Goal: Information Seeking & Learning: Learn about a topic

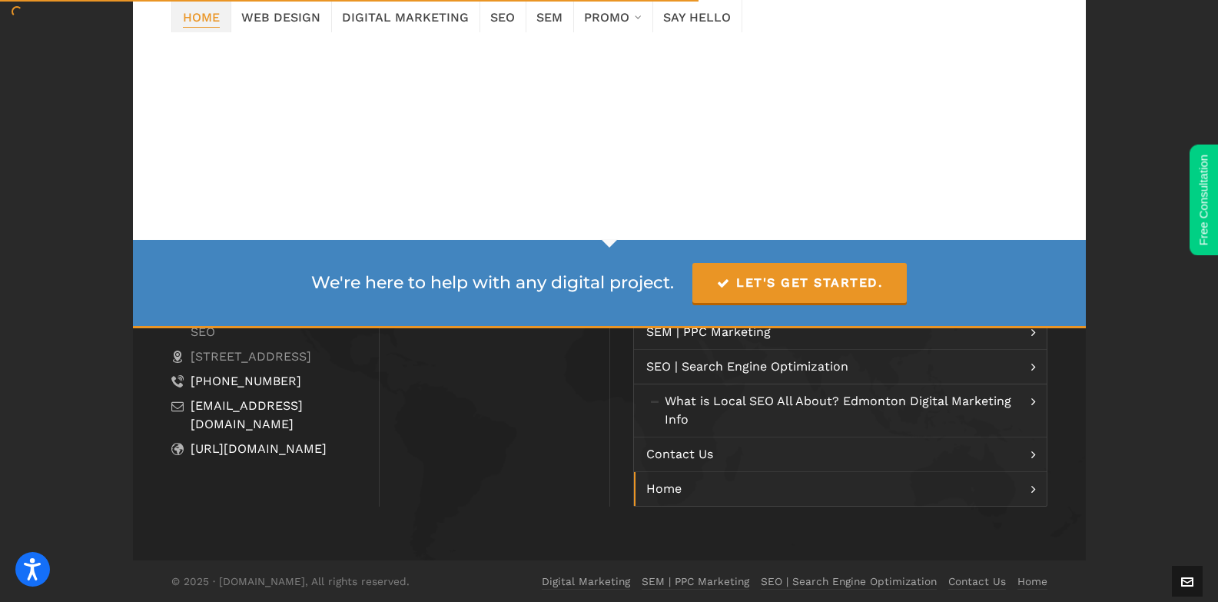
scroll to position [2875, 0]
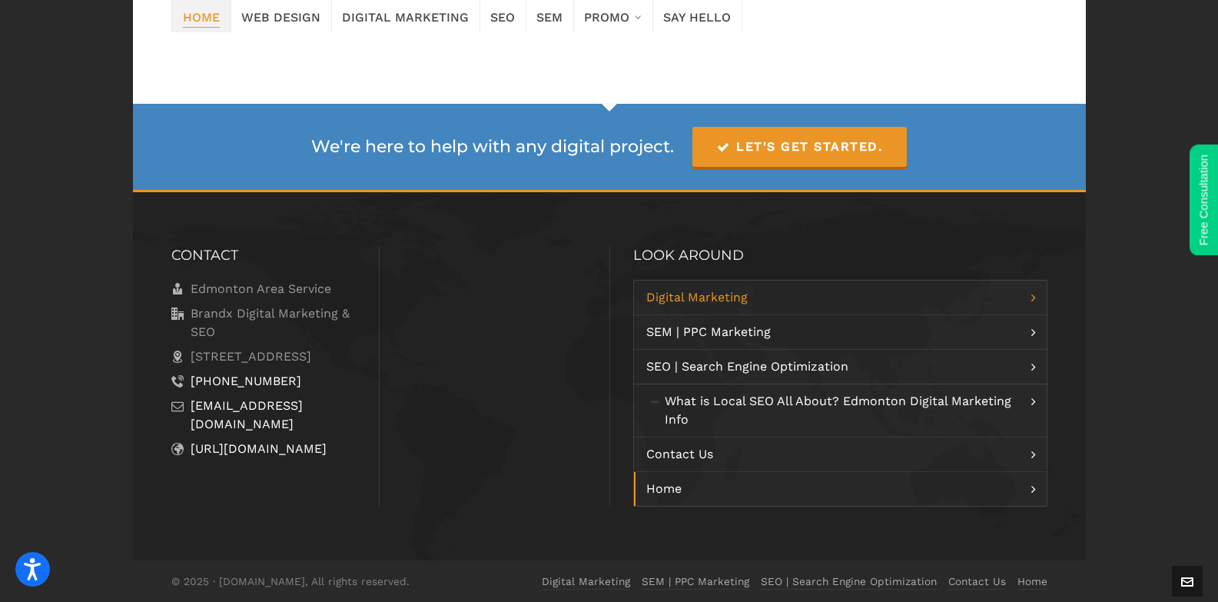
click at [1023, 301] on link "Digital Marketing" at bounding box center [840, 298] width 413 height 34
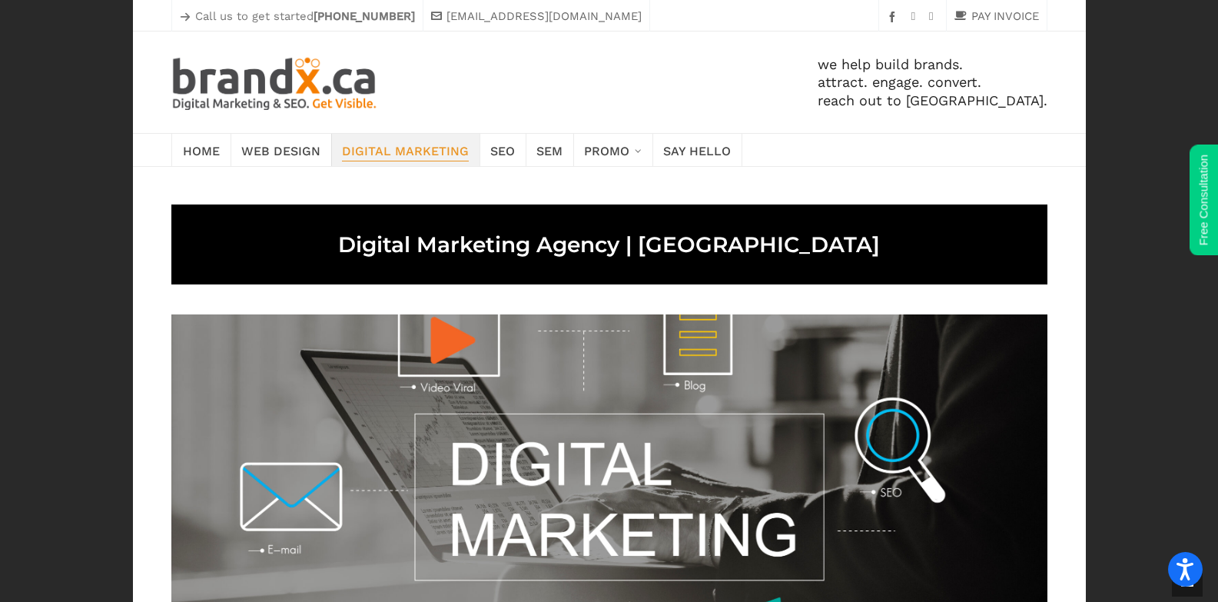
drag, startPoint x: 492, startPoint y: 514, endPoint x: 517, endPoint y: 78, distance: 436.6
click at [271, 145] on span "Web Design" at bounding box center [280, 150] width 79 height 22
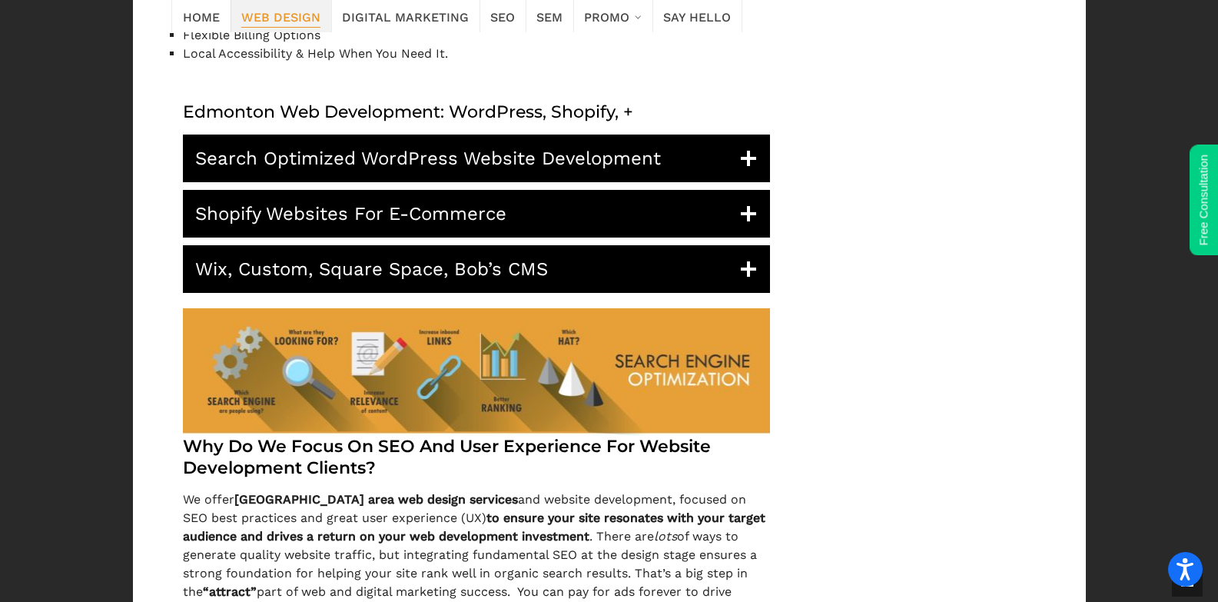
scroll to position [2076, 0]
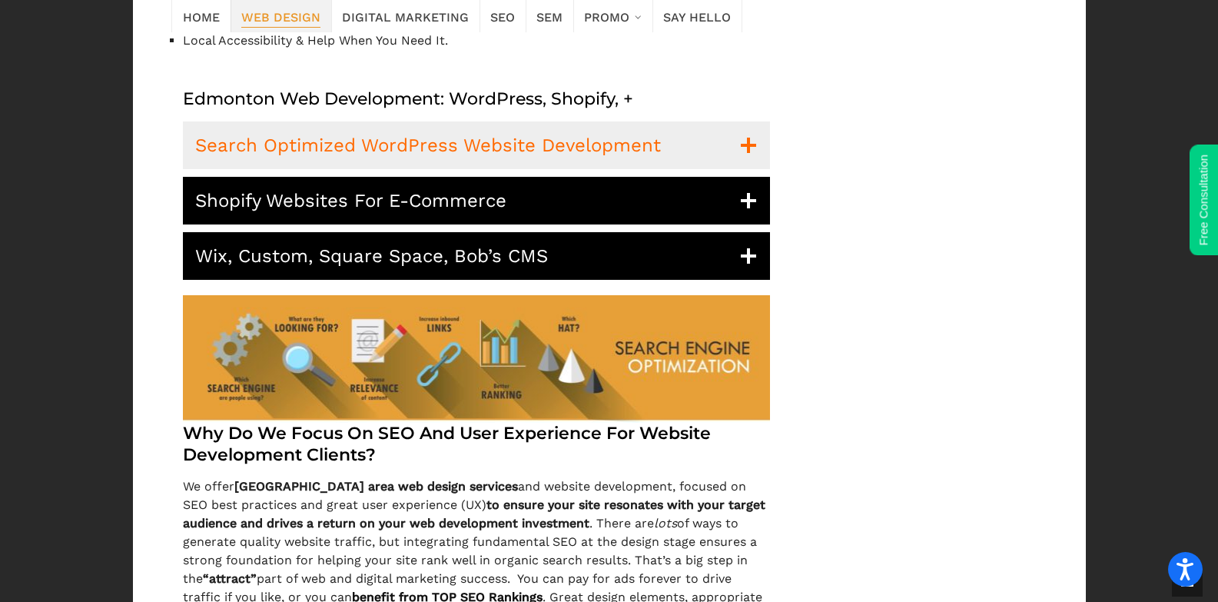
click at [500, 141] on span "Search Optimized WordPress Website Development" at bounding box center [428, 145] width 466 height 26
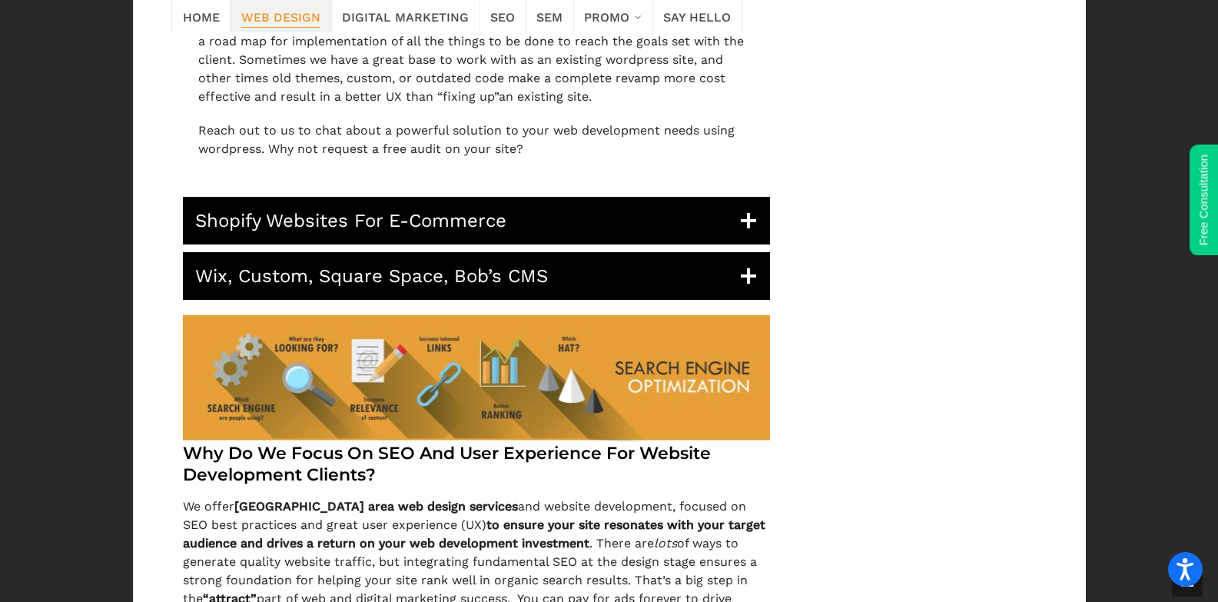
scroll to position [2691, 0]
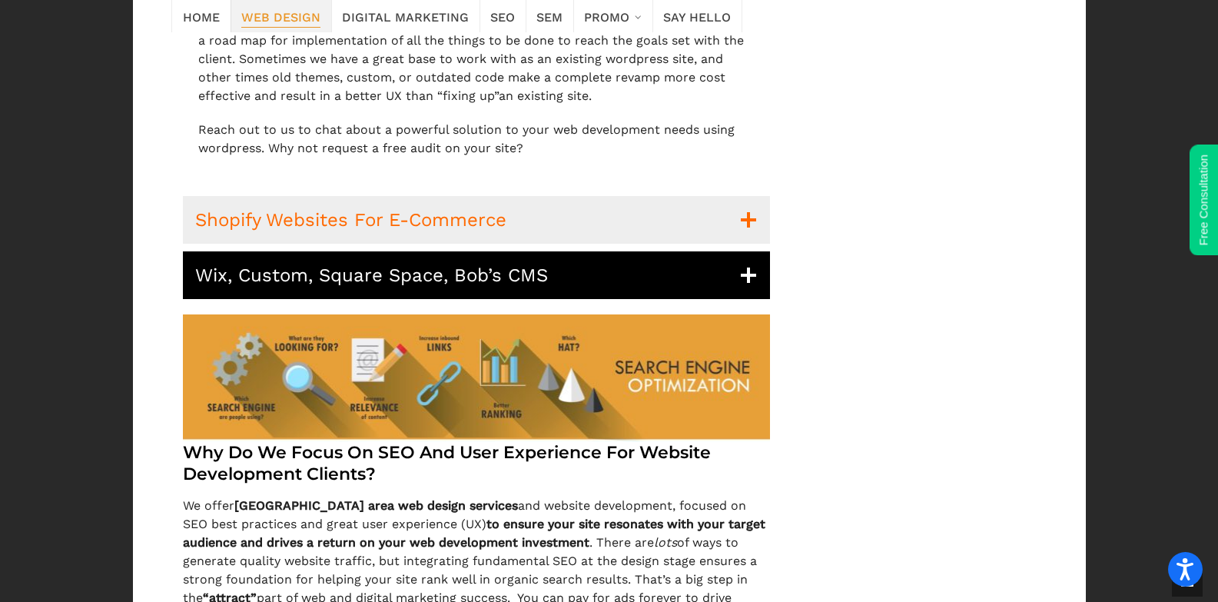
click at [453, 231] on span "Shopify Websites For E-Commerce" at bounding box center [350, 220] width 311 height 26
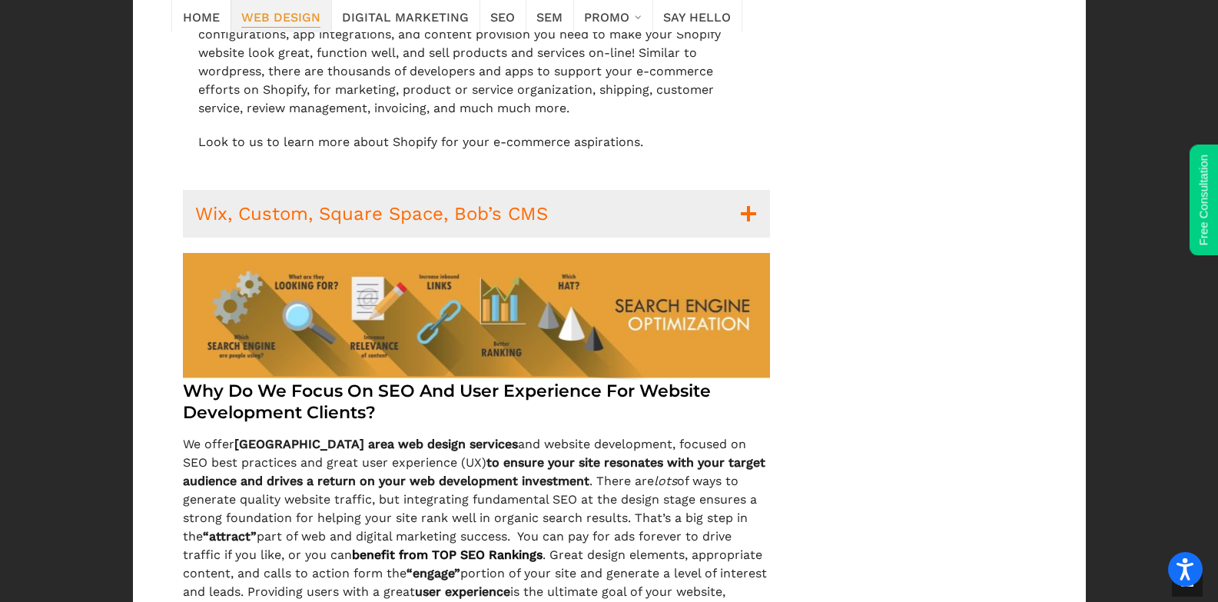
scroll to position [3152, 0]
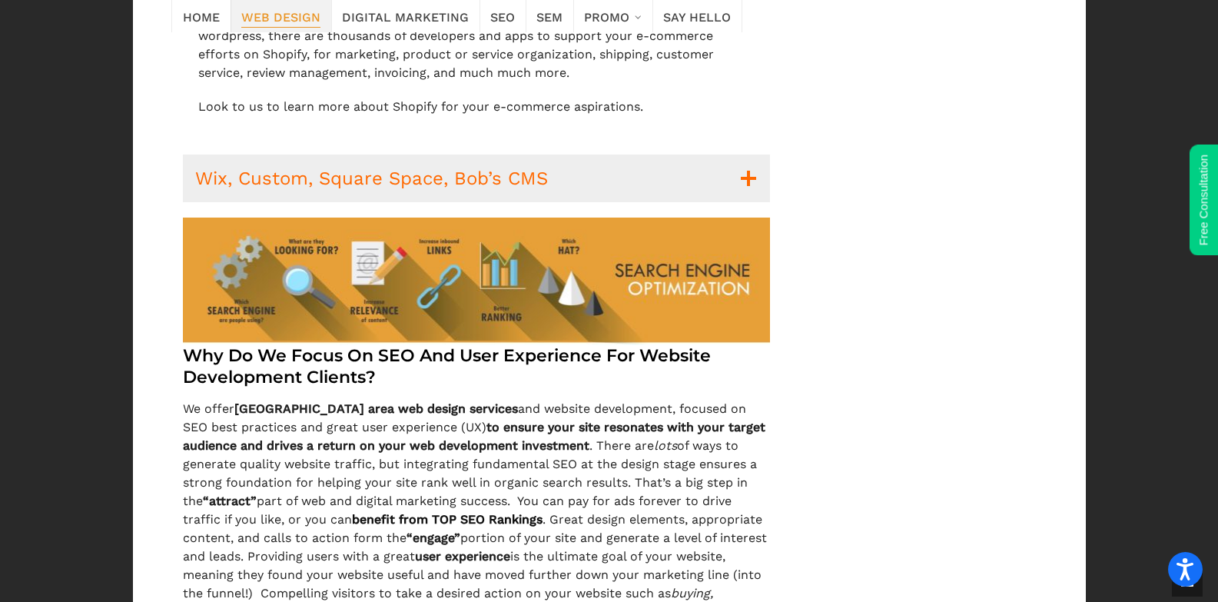
click at [447, 180] on span "Wix, Custom, Square Space, Bob’s CMS" at bounding box center [371, 178] width 353 height 26
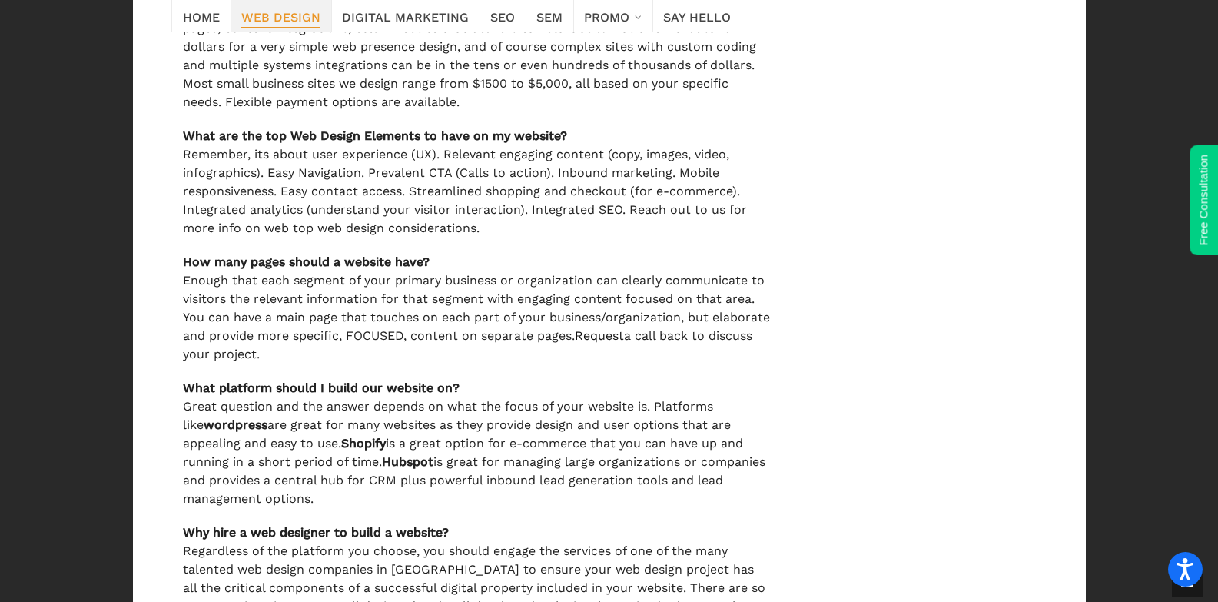
scroll to position [3998, 0]
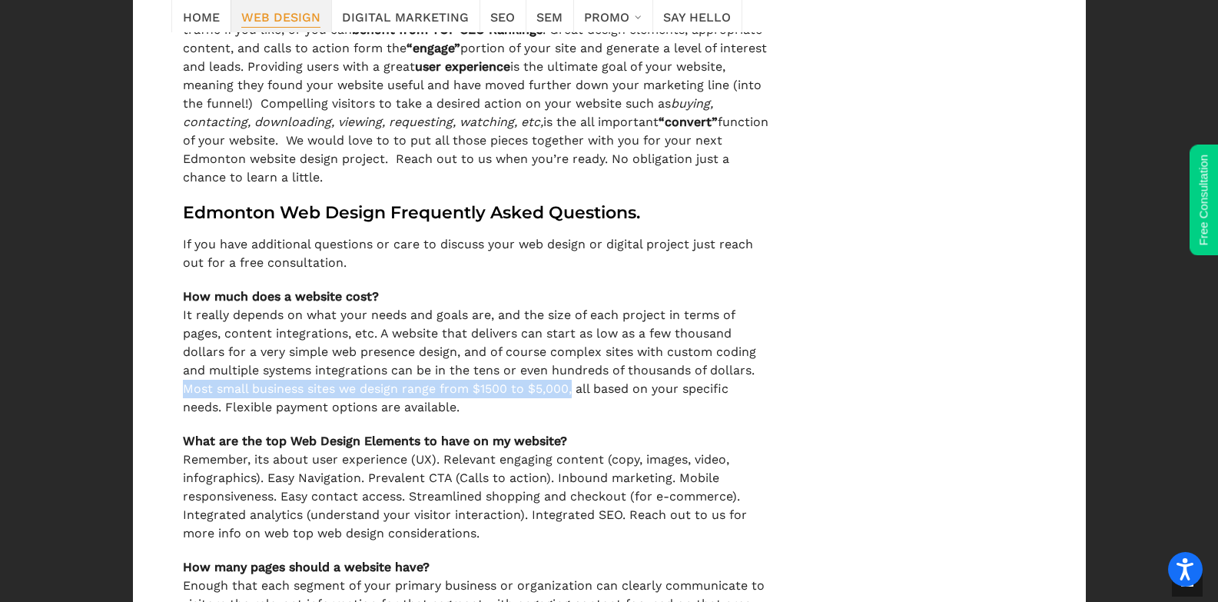
drag, startPoint x: 182, startPoint y: 366, endPoint x: 576, endPoint y: 368, distance: 393.6
click at [576, 368] on p "It really depends on what your needs and goals are, and the size of each projec…" at bounding box center [476, 361] width 587 height 111
drag, startPoint x: 476, startPoint y: 367, endPoint x: 573, endPoint y: 366, distance: 96.9
click at [573, 366] on p "It really depends on what your needs and goals are, and the size of each projec…" at bounding box center [476, 361] width 587 height 111
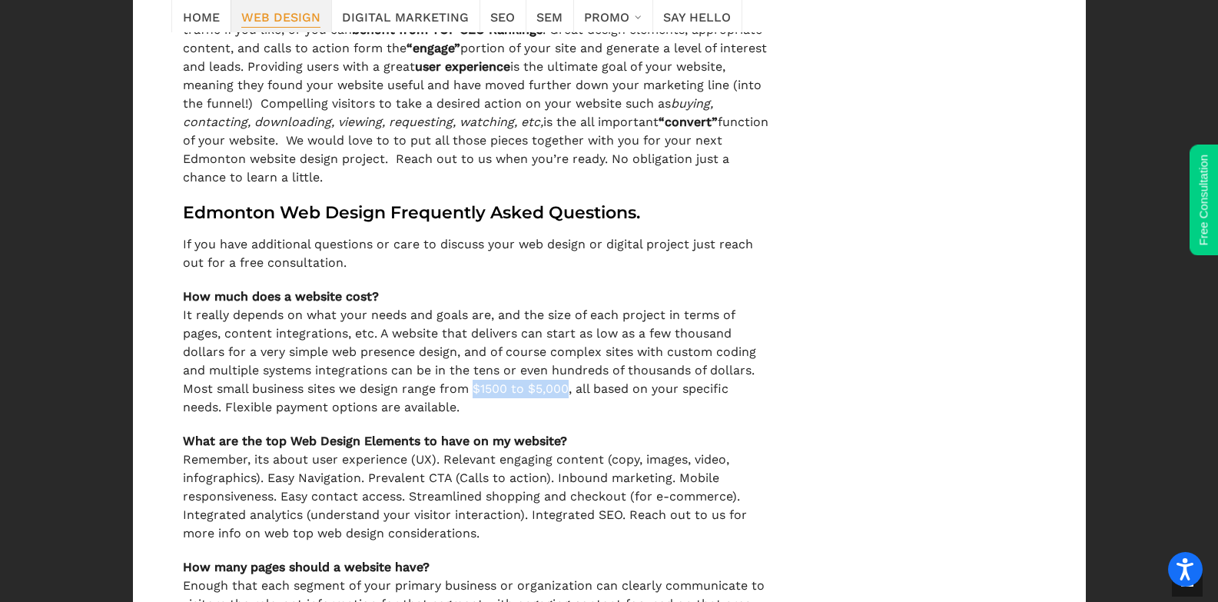
copy p "$1500 to $5,000"
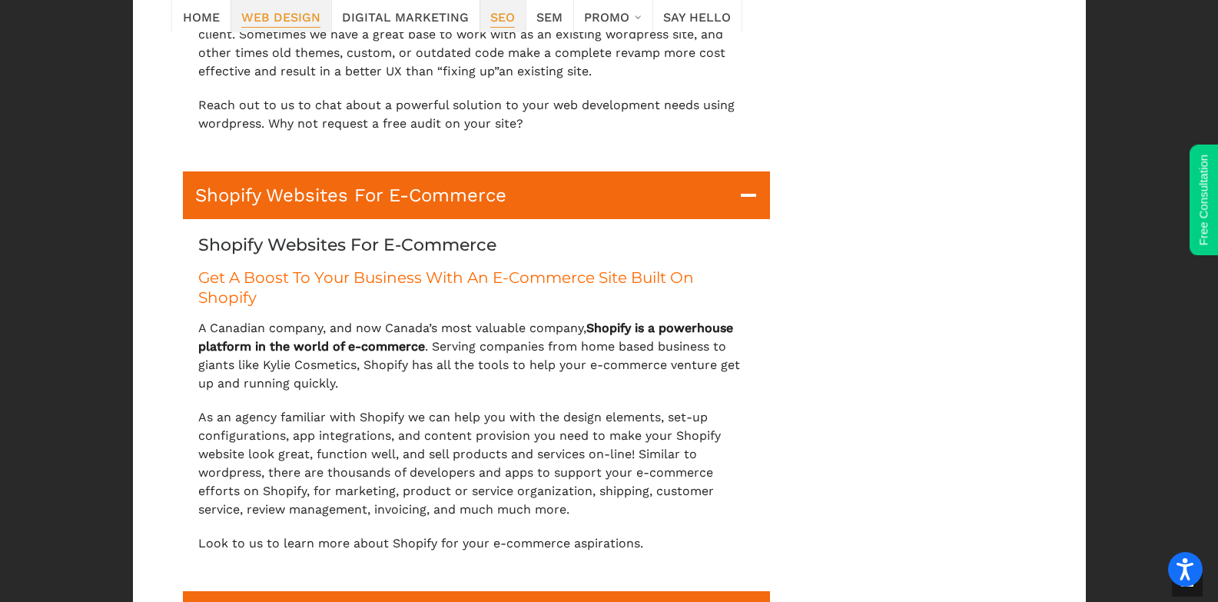
scroll to position [2691, 0]
